Goal: Information Seeking & Learning: Learn about a topic

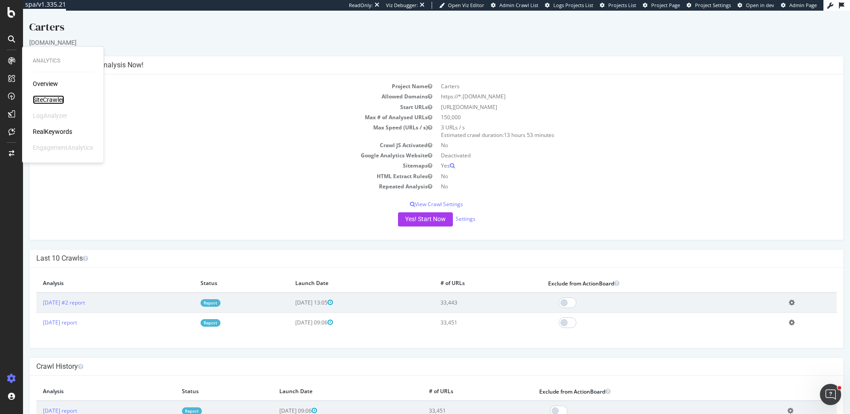
click at [39, 101] on div "SiteCrawler" at bounding box center [48, 99] width 31 height 9
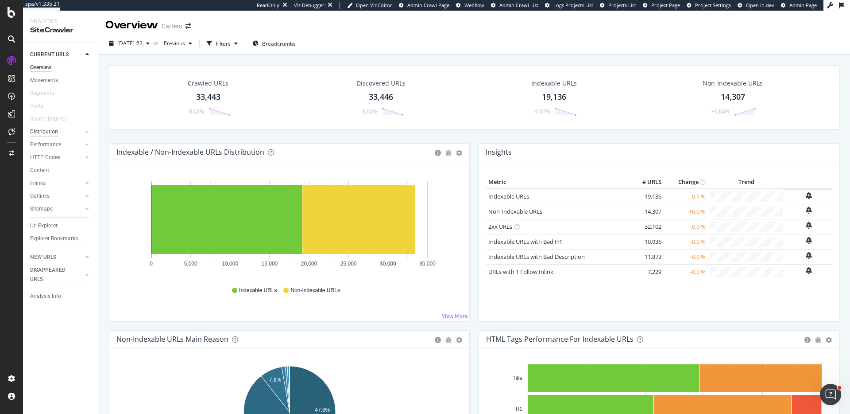
click at [49, 134] on div "Distribution" at bounding box center [44, 131] width 28 height 9
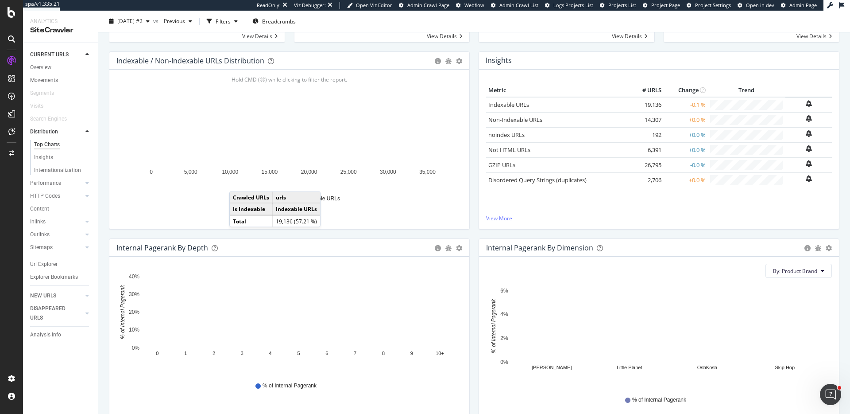
scroll to position [89, 0]
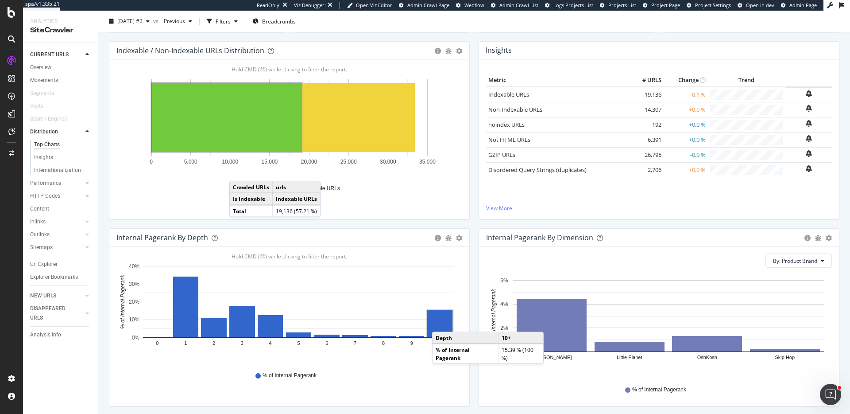
click at [441, 323] on rect "A chart." at bounding box center [439, 323] width 25 height 27
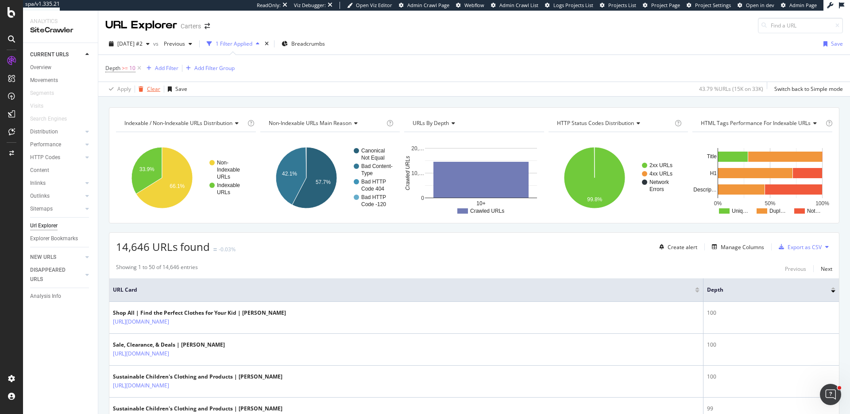
click at [157, 87] on div "Clear" at bounding box center [153, 89] width 13 height 8
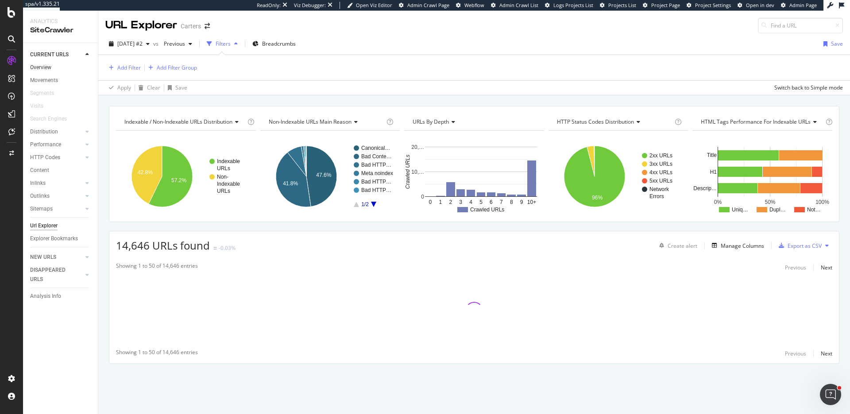
click at [58, 66] on link "Overview" at bounding box center [61, 67] width 62 height 9
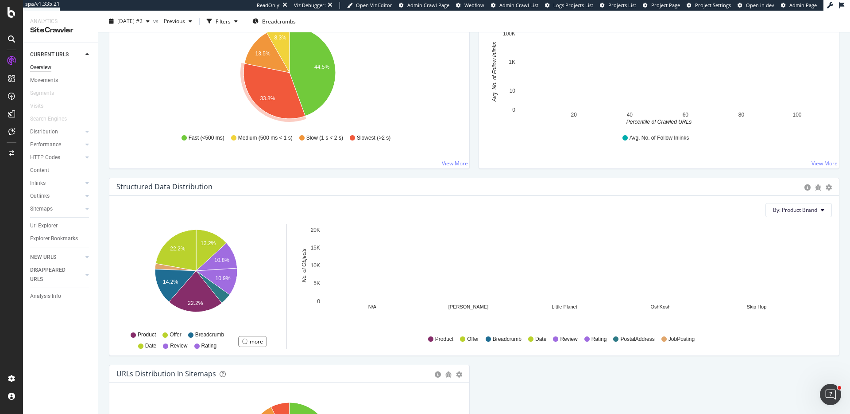
scroll to position [643, 0]
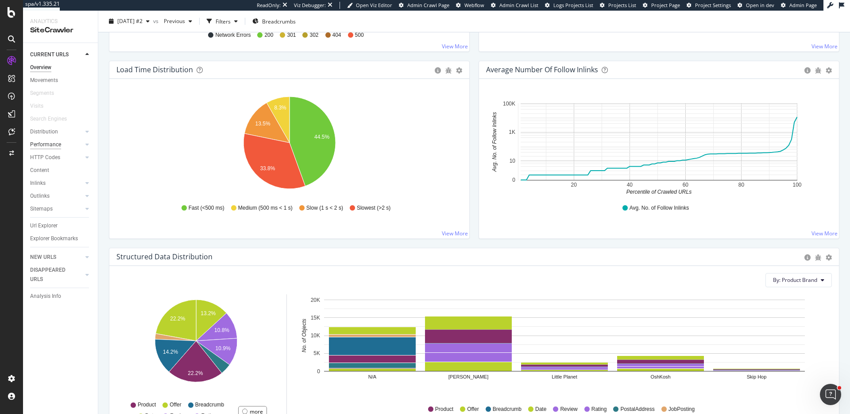
click at [57, 144] on div "Performance" at bounding box center [45, 144] width 31 height 9
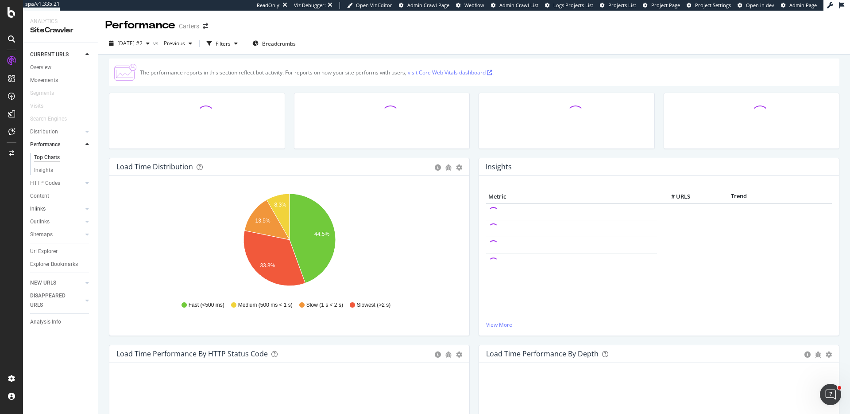
click at [49, 204] on link "Inlinks" at bounding box center [56, 208] width 53 height 9
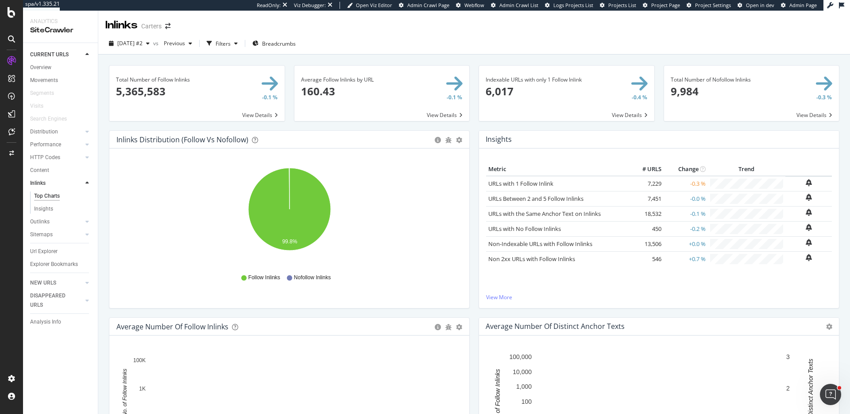
scroll to position [302, 0]
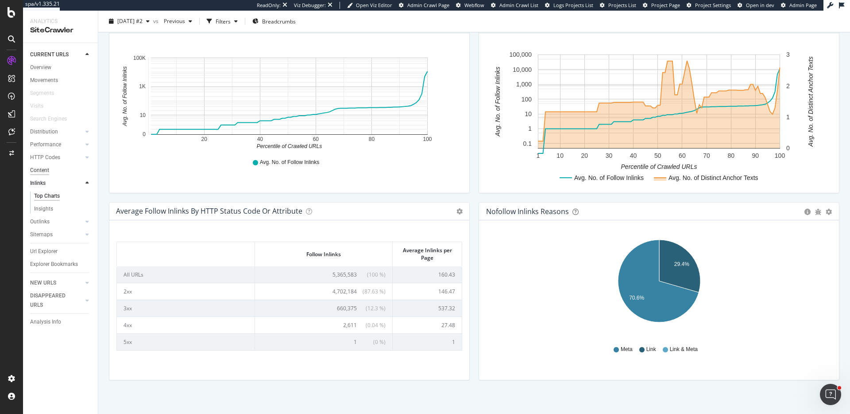
click at [35, 169] on div "Content" at bounding box center [39, 170] width 19 height 9
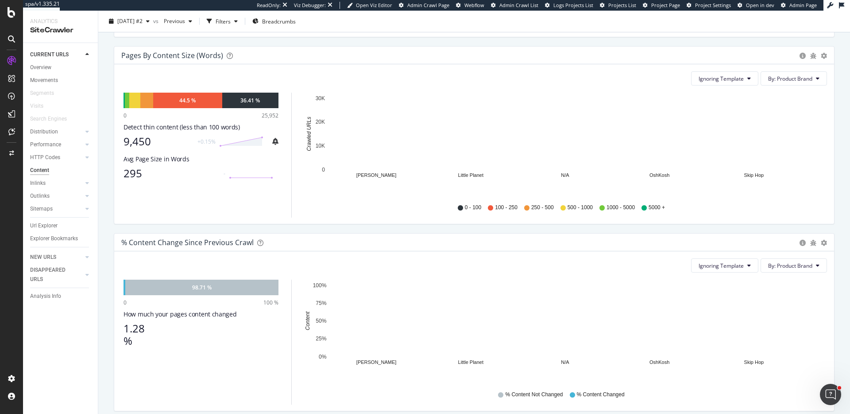
scroll to position [496, 0]
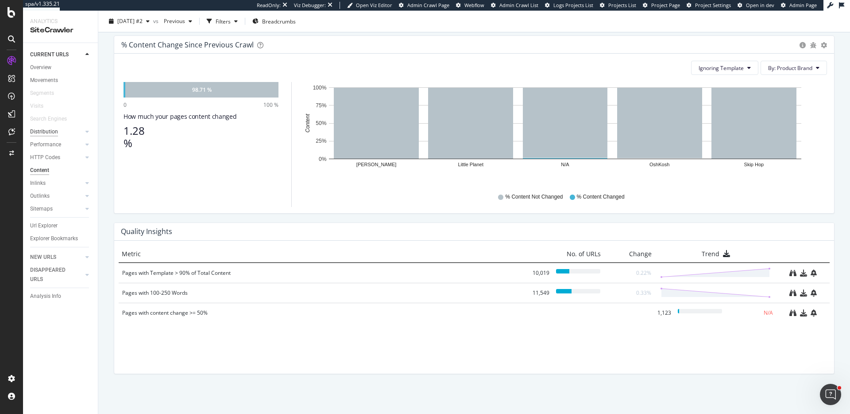
click at [44, 133] on div "Distribution" at bounding box center [44, 131] width 28 height 9
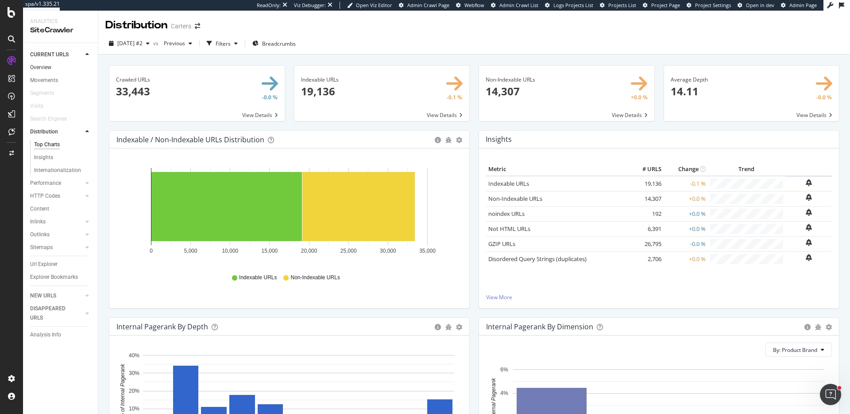
click at [53, 67] on link "Overview" at bounding box center [61, 67] width 62 height 9
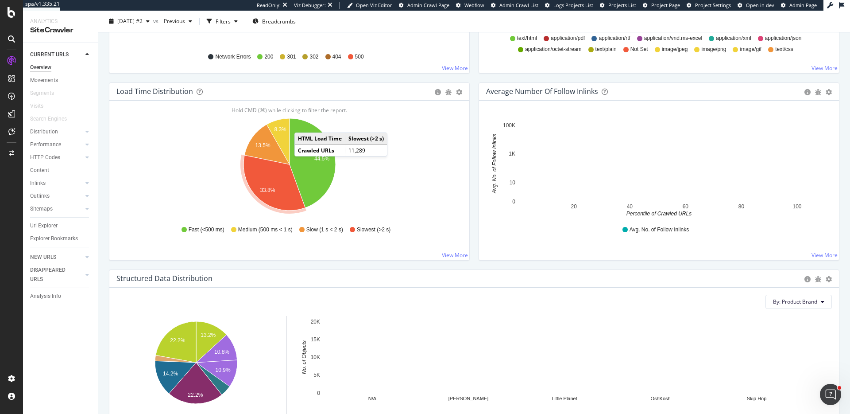
scroll to position [376, 0]
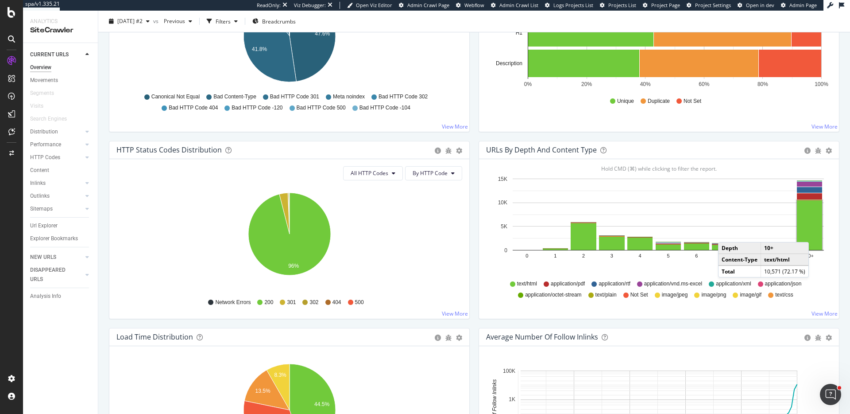
click at [818, 233] on rect "A chart." at bounding box center [809, 225] width 25 height 50
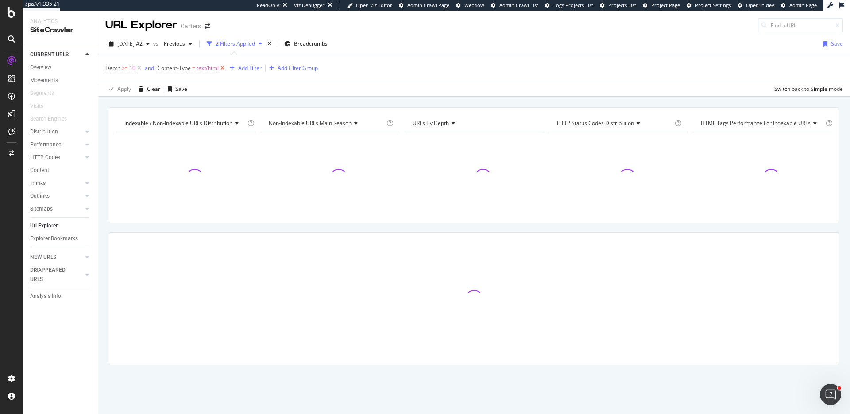
click at [222, 70] on icon at bounding box center [223, 68] width 8 height 9
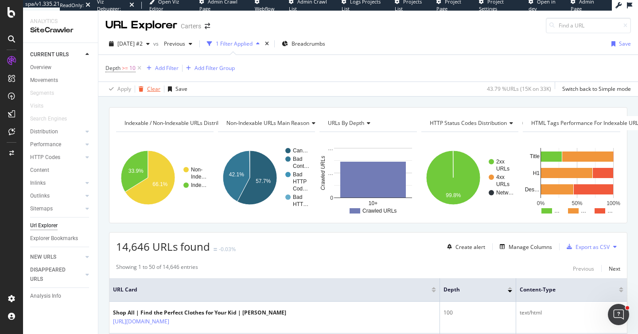
click at [146, 88] on div "button" at bounding box center [141, 88] width 12 height 5
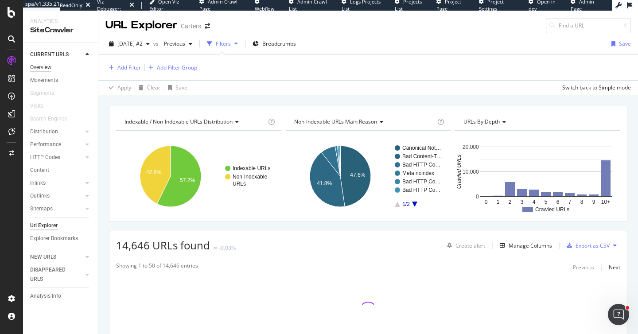
click at [50, 69] on div "Overview" at bounding box center [40, 67] width 21 height 9
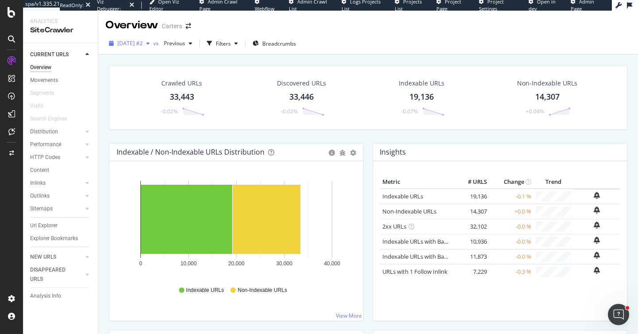
click at [143, 45] on span "[DATE] #2" at bounding box center [129, 43] width 25 height 8
